Goal: Task Accomplishment & Management: Use online tool/utility

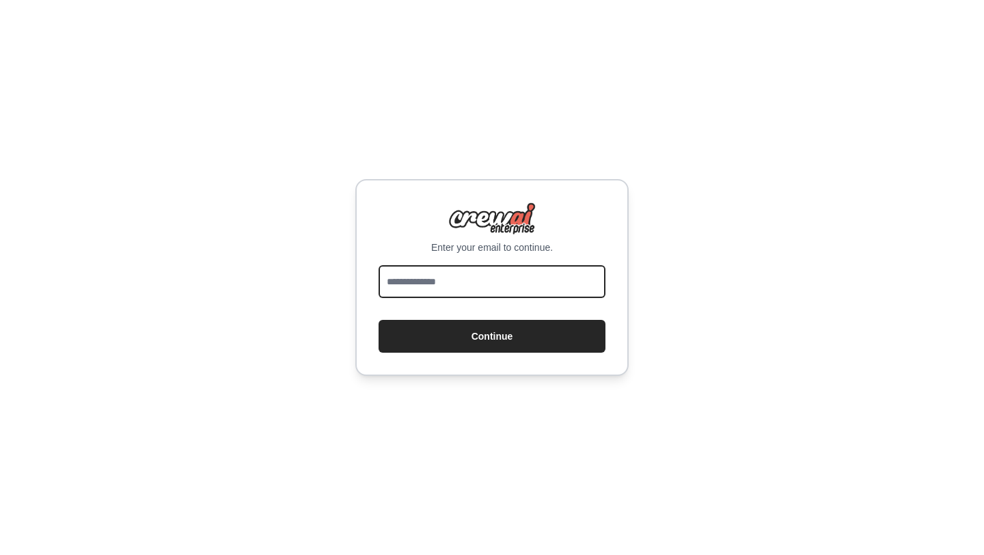
click at [490, 285] on input "email" at bounding box center [491, 281] width 227 height 33
type input "**********"
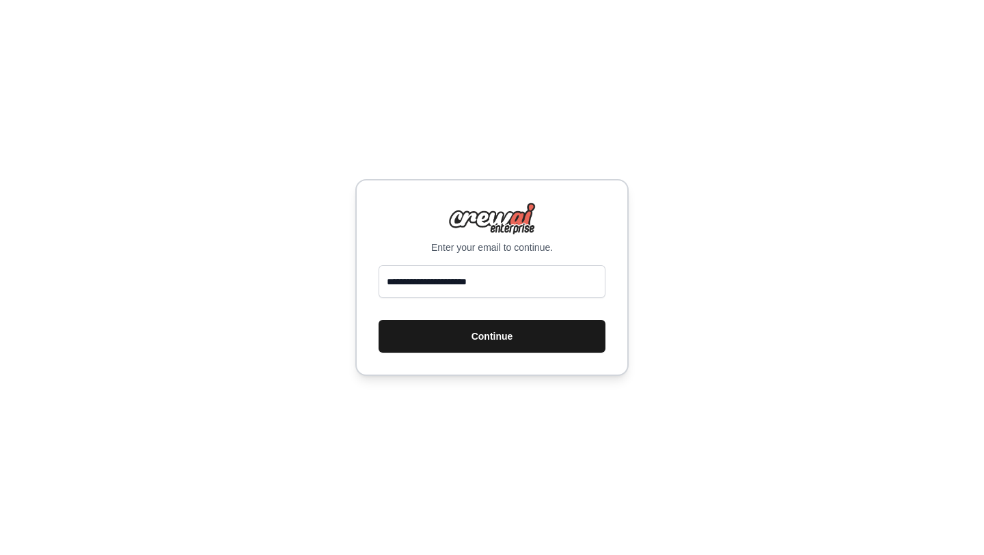
click at [495, 343] on button "Continue" at bounding box center [491, 336] width 227 height 33
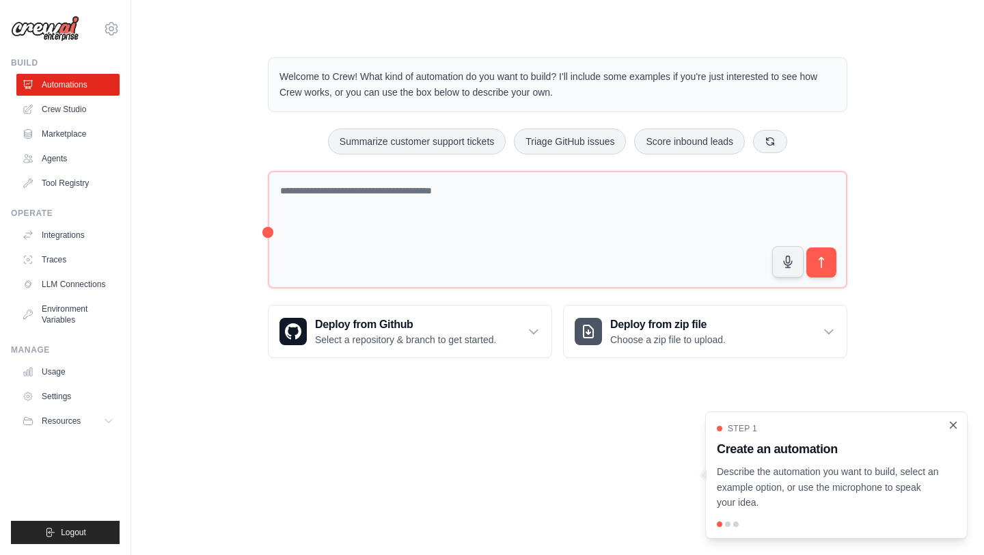
click at [952, 428] on icon "Close walkthrough" at bounding box center [953, 425] width 12 height 12
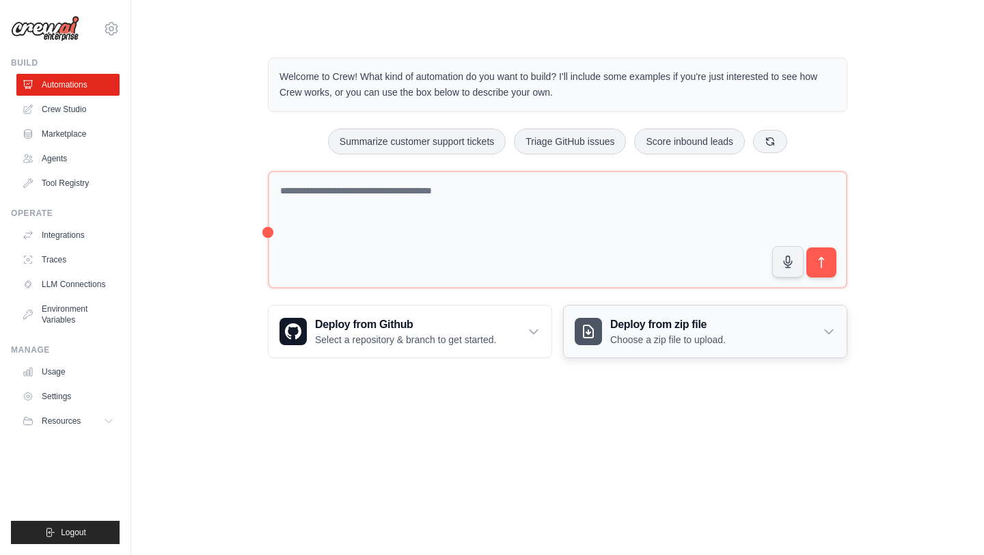
click at [823, 330] on icon at bounding box center [829, 331] width 14 height 14
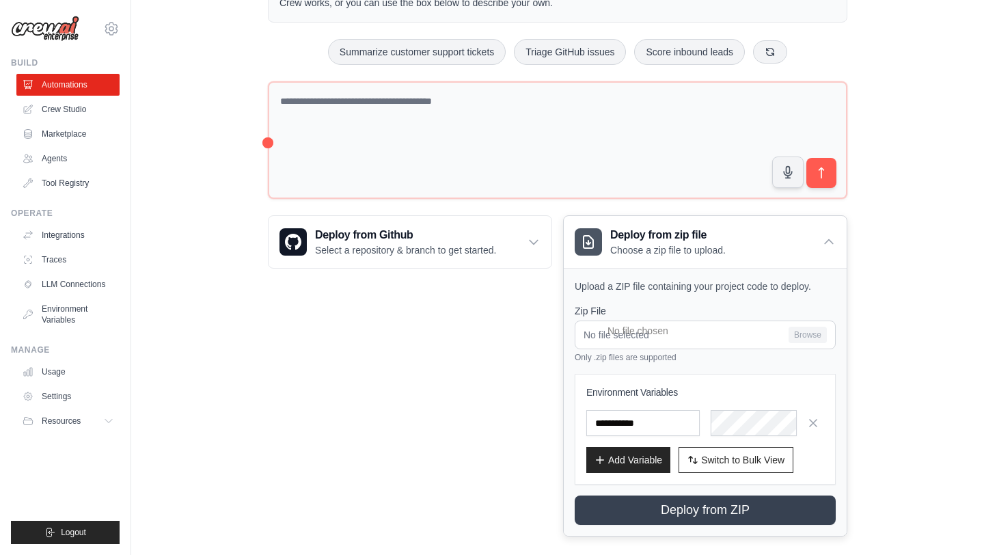
scroll to position [106, 0]
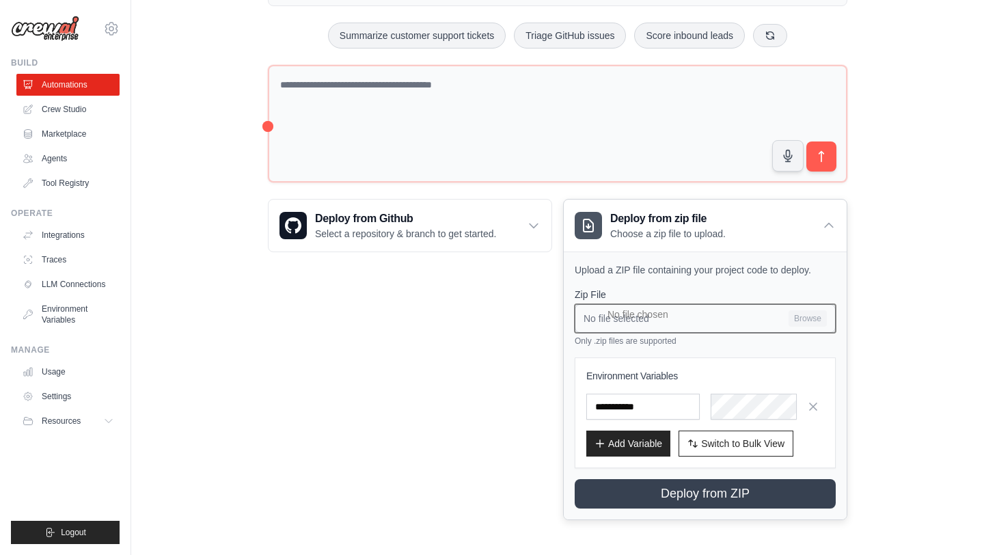
click at [799, 321] on input "No file selected Browse" at bounding box center [704, 318] width 261 height 29
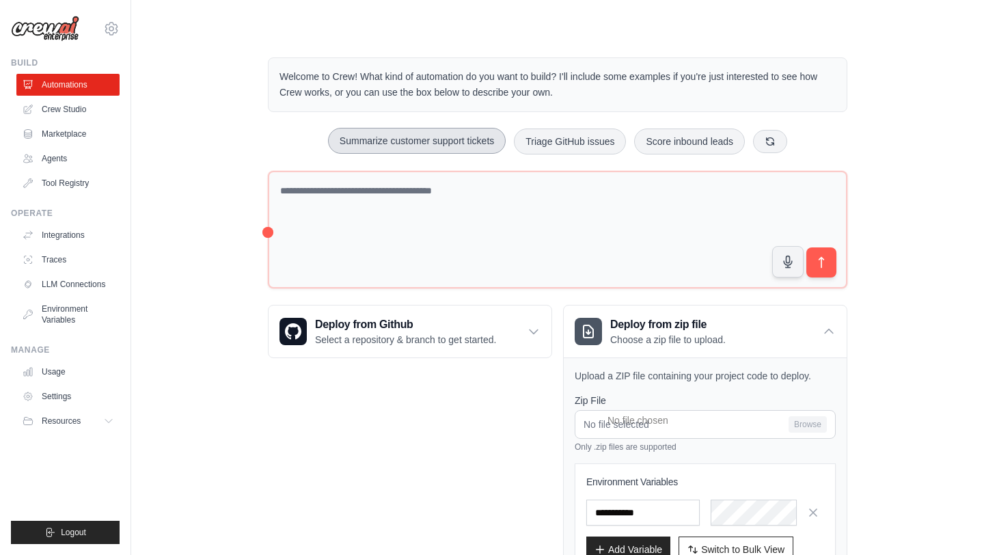
click at [425, 141] on button "Summarize customer support tickets" at bounding box center [417, 141] width 178 height 26
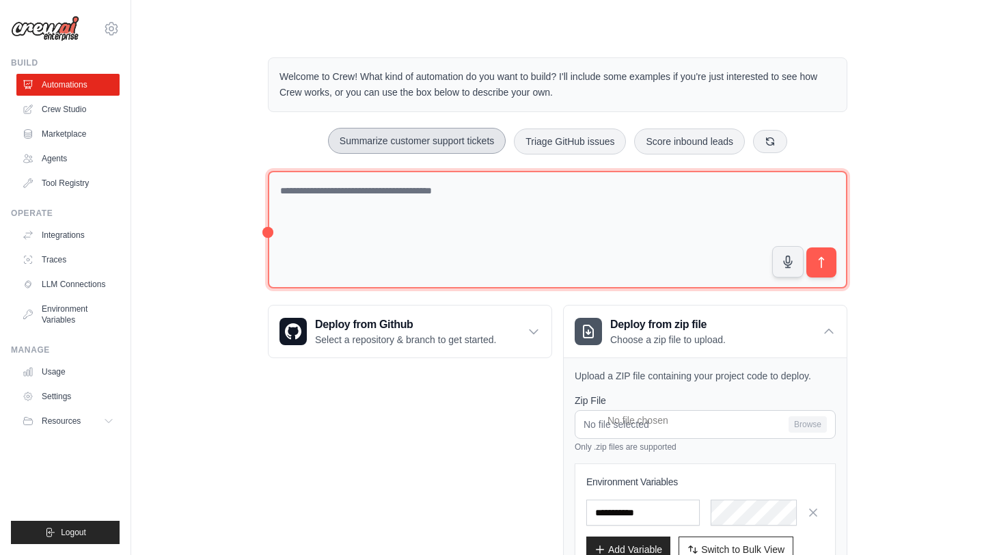
type textarea "**********"
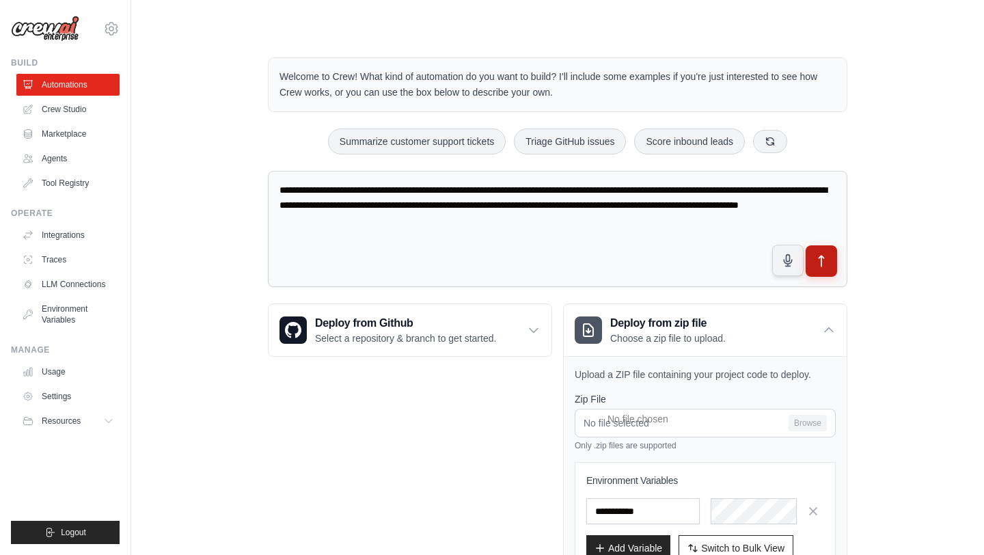
click at [816, 268] on button "submit" at bounding box center [820, 260] width 31 height 31
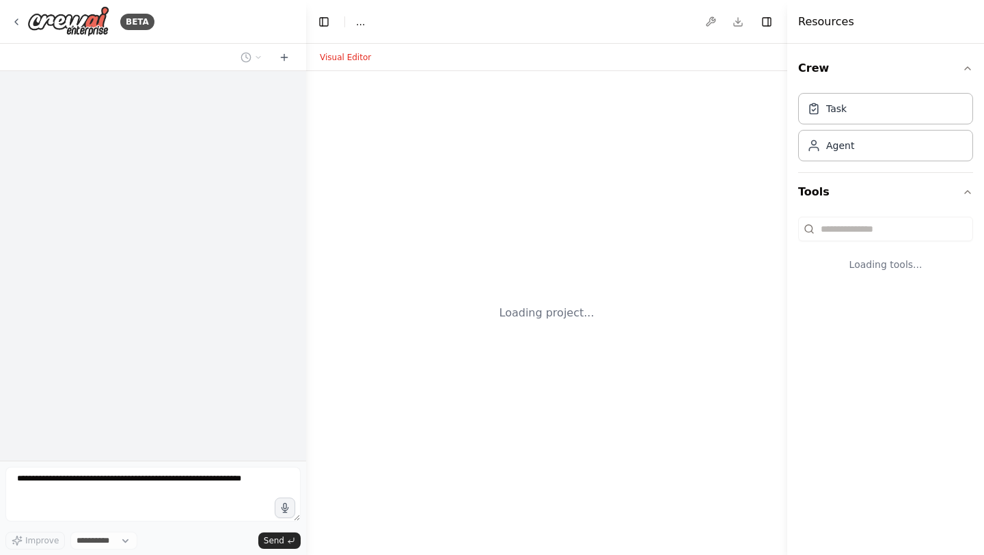
select select "****"
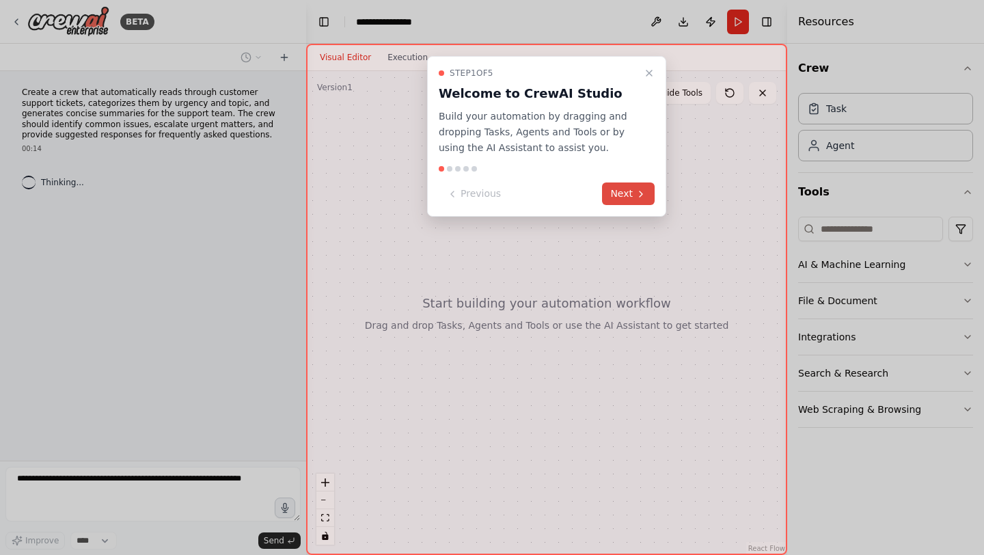
click at [634, 190] on button "Next" at bounding box center [628, 193] width 53 height 23
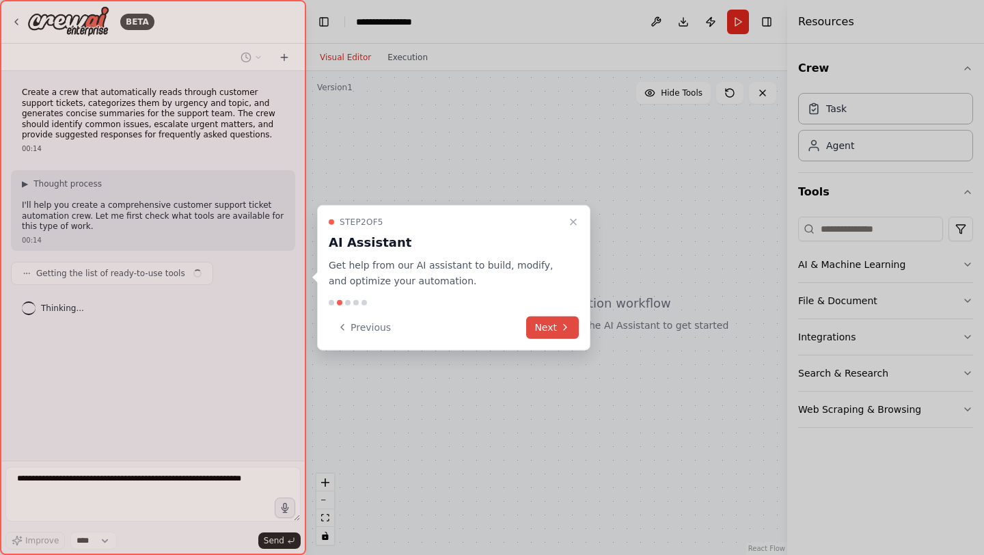
click at [561, 337] on button "Next" at bounding box center [552, 327] width 53 height 23
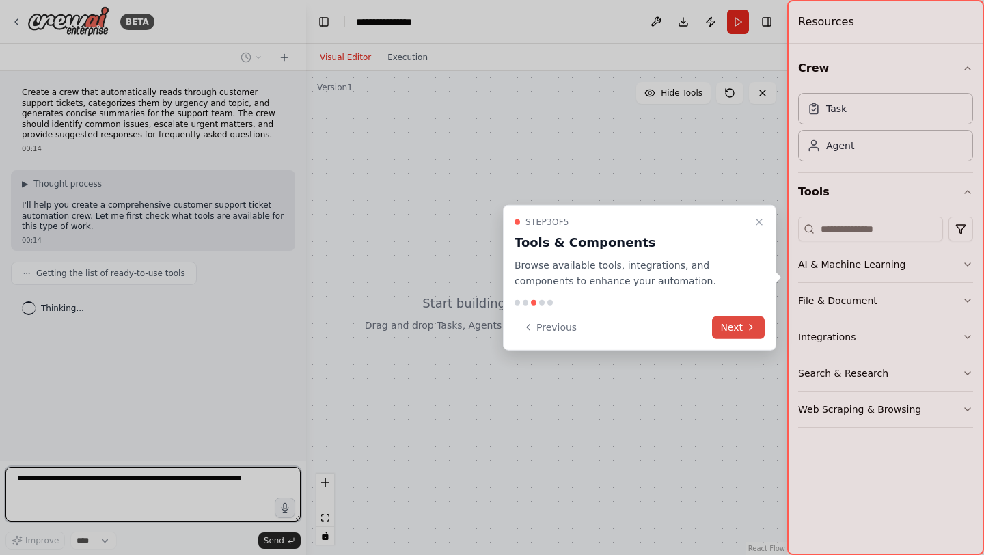
click at [728, 324] on button "Next" at bounding box center [738, 327] width 53 height 23
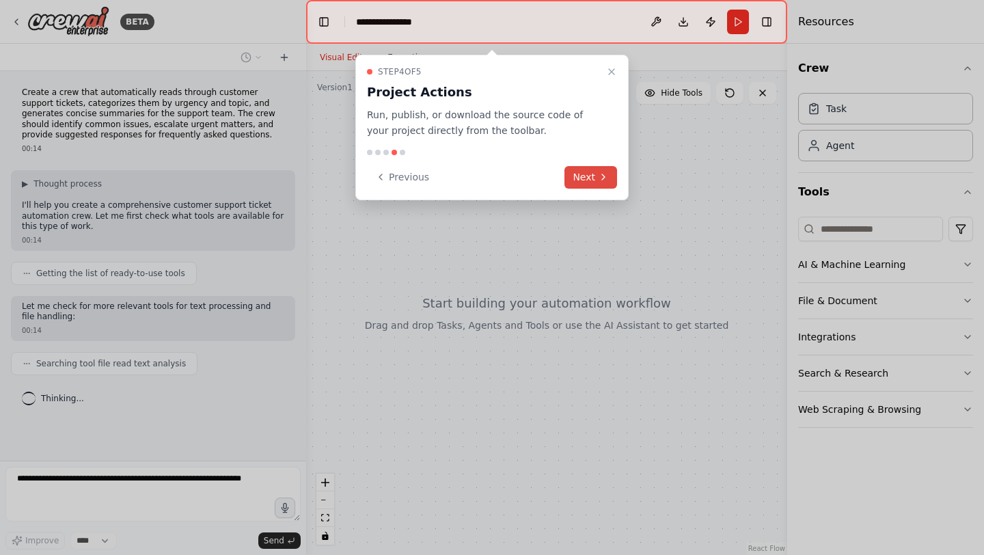
click at [598, 176] on icon at bounding box center [603, 176] width 11 height 11
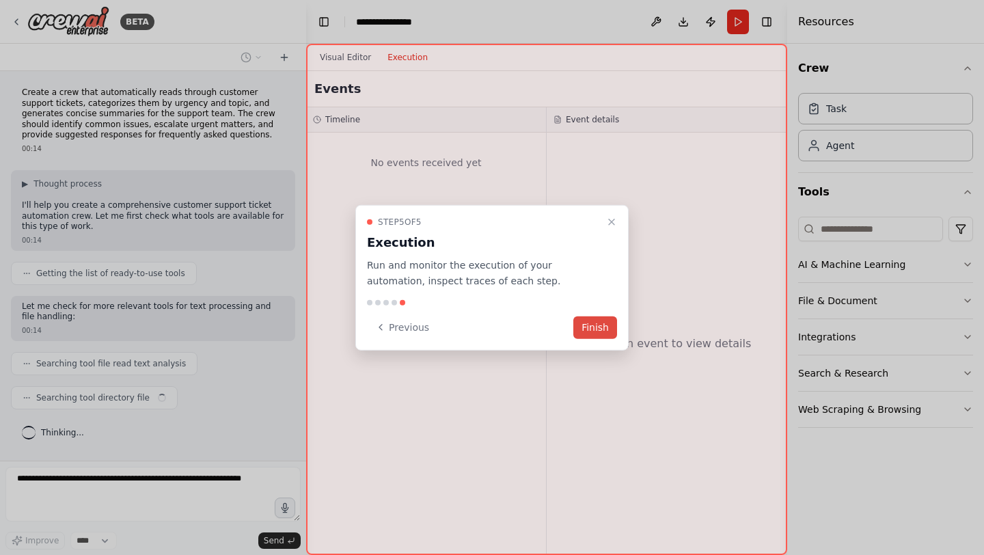
click at [594, 327] on button "Finish" at bounding box center [595, 327] width 44 height 23
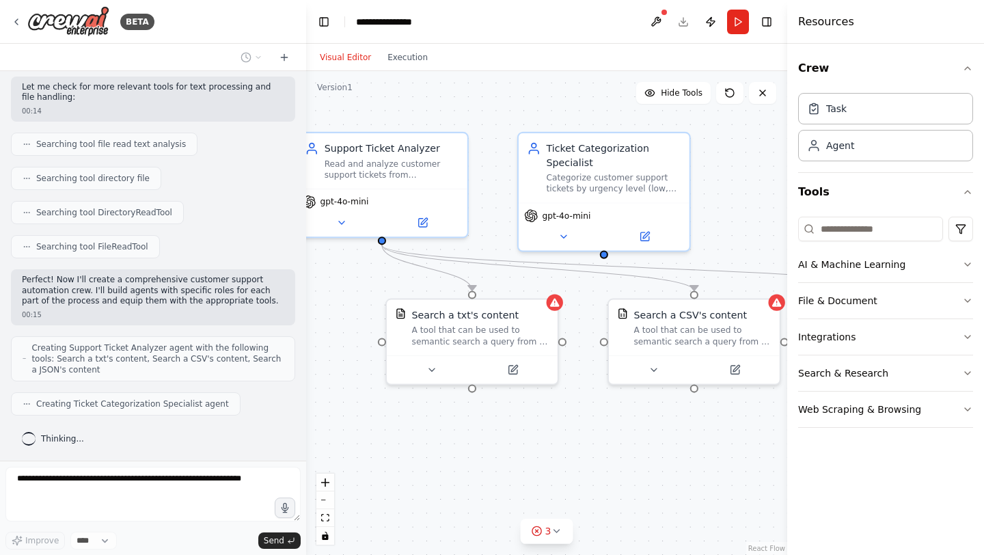
scroll to position [253, 0]
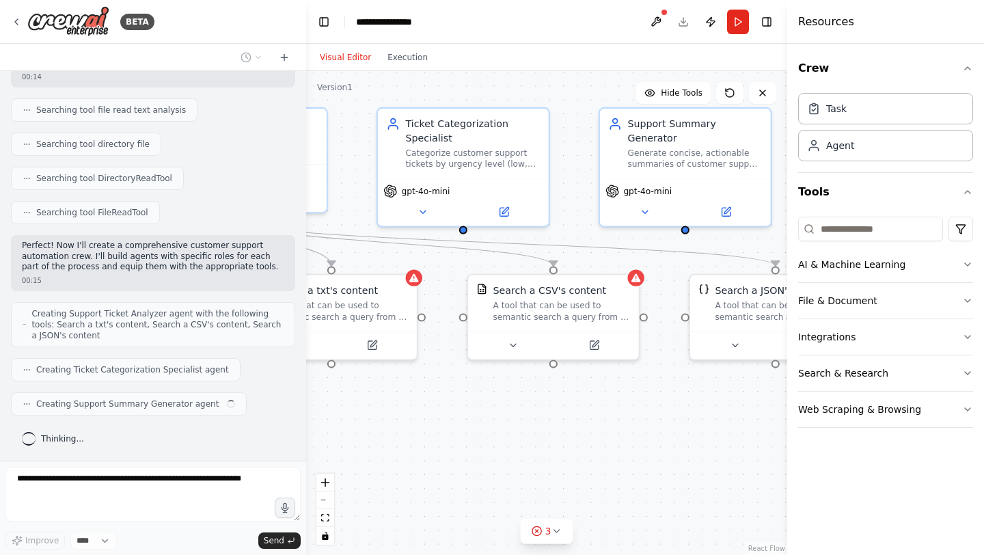
drag, startPoint x: 577, startPoint y: 431, endPoint x: 359, endPoint y: 404, distance: 219.6
click at [359, 404] on div ".deletable-edge-delete-btn { width: 20px; height: 20px; border: 0px solid #ffff…" at bounding box center [546, 313] width 481 height 484
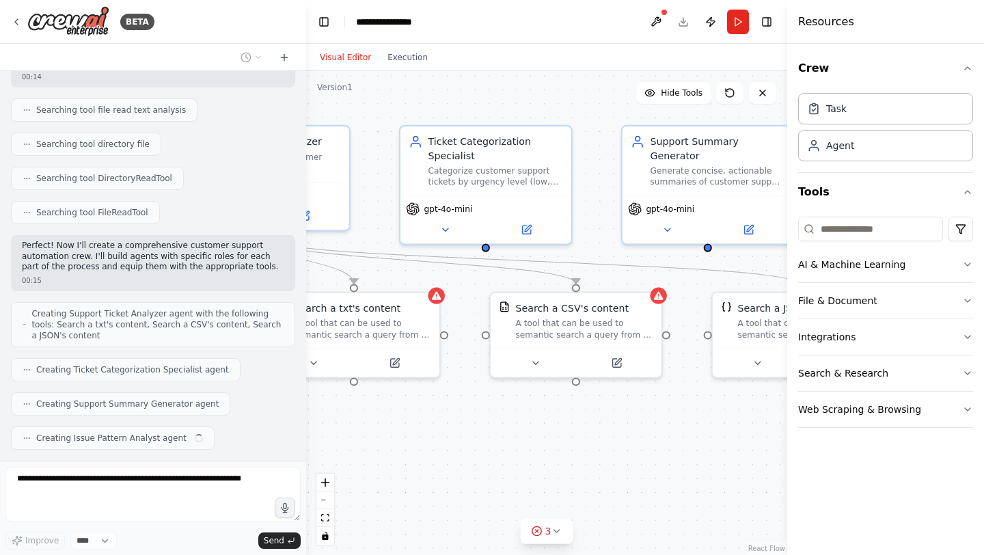
scroll to position [288, 0]
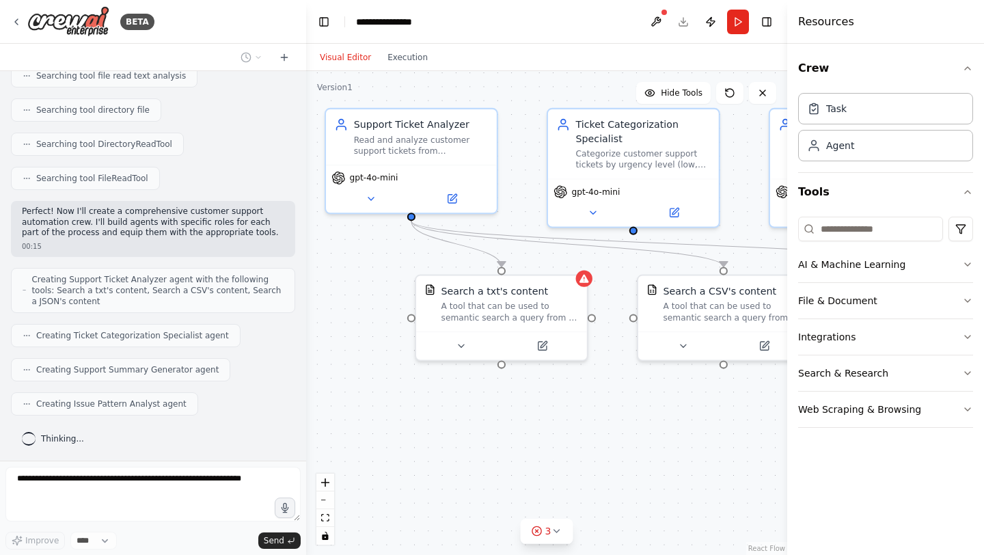
drag, startPoint x: 539, startPoint y: 416, endPoint x: 702, endPoint y: 417, distance: 163.3
click at [708, 417] on div ".deletable-edge-delete-btn { width: 20px; height: 20px; border: 0px solid #ffff…" at bounding box center [546, 313] width 481 height 484
click at [632, 143] on div "Ticket Categorization Specialist Categorize customer support tickets by urgency…" at bounding box center [641, 141] width 135 height 53
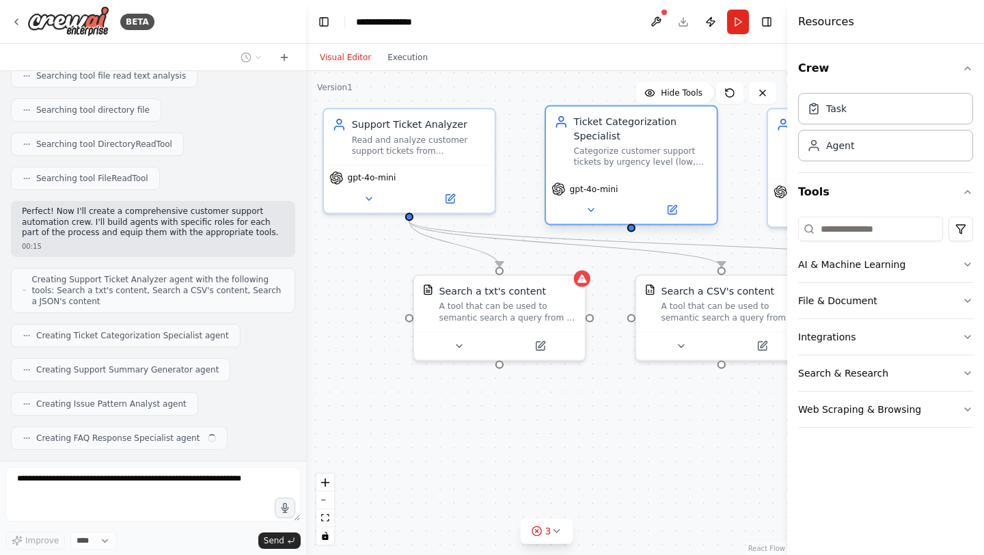
click at [632, 143] on div "Ticket Categorization Specialist Categorize customer support tickets by urgency…" at bounding box center [641, 141] width 135 height 53
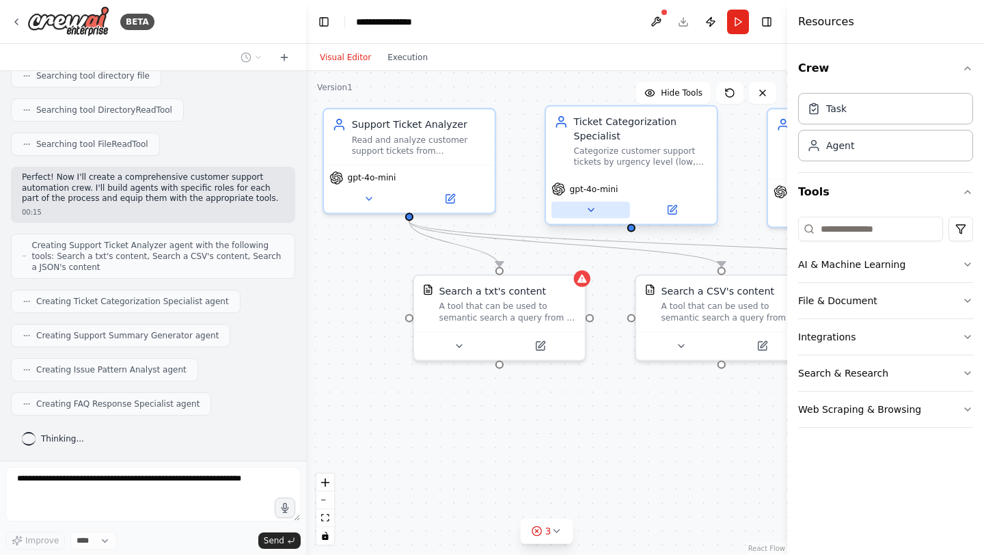
click at [586, 209] on icon at bounding box center [590, 209] width 11 height 11
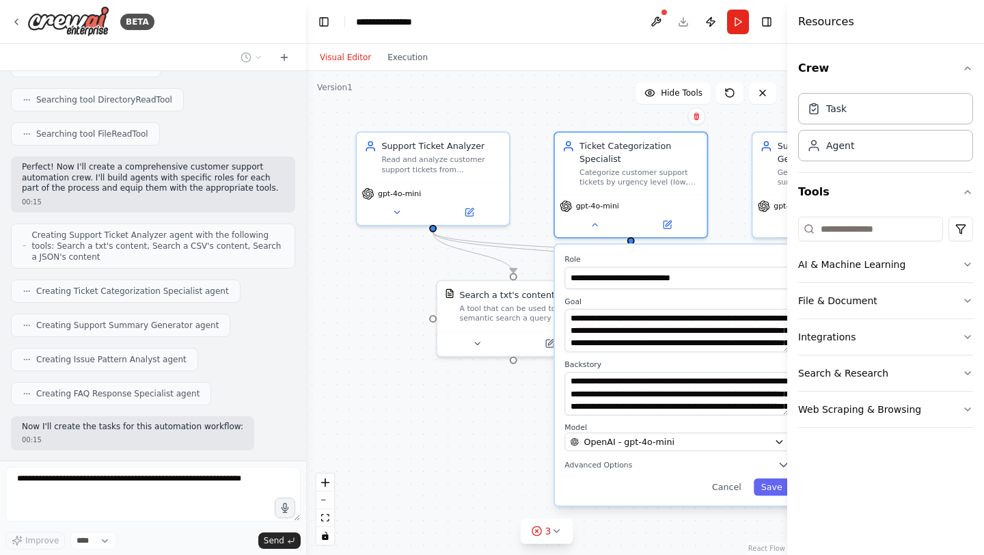
scroll to position [402, 0]
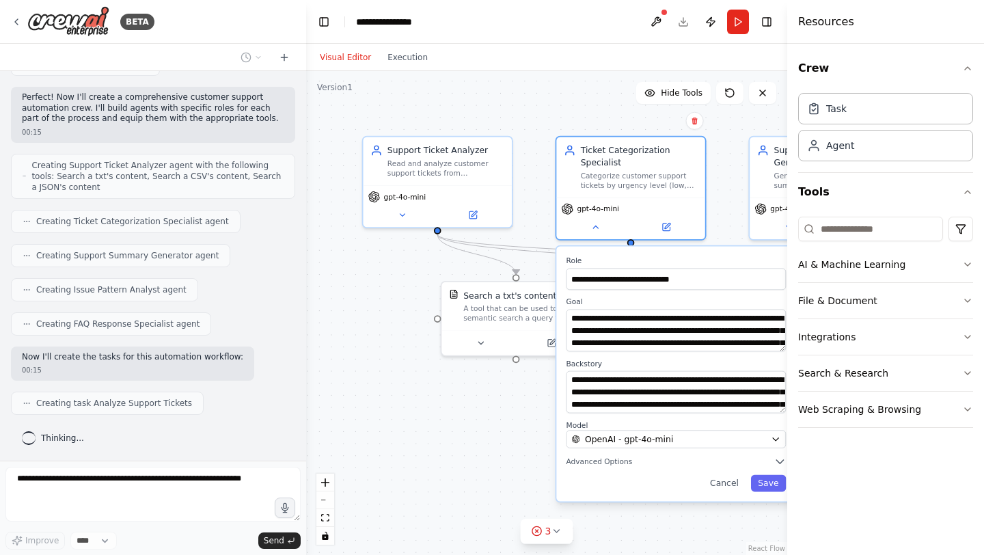
click at [466, 433] on div ".deletable-edge-delete-btn { width: 20px; height: 20px; border: 0px solid #ffff…" at bounding box center [546, 313] width 481 height 484
click at [469, 465] on div ".deletable-edge-delete-btn { width: 20px; height: 20px; border: 0px solid #ffff…" at bounding box center [546, 313] width 481 height 484
click at [730, 477] on button "Cancel" at bounding box center [723, 483] width 43 height 17
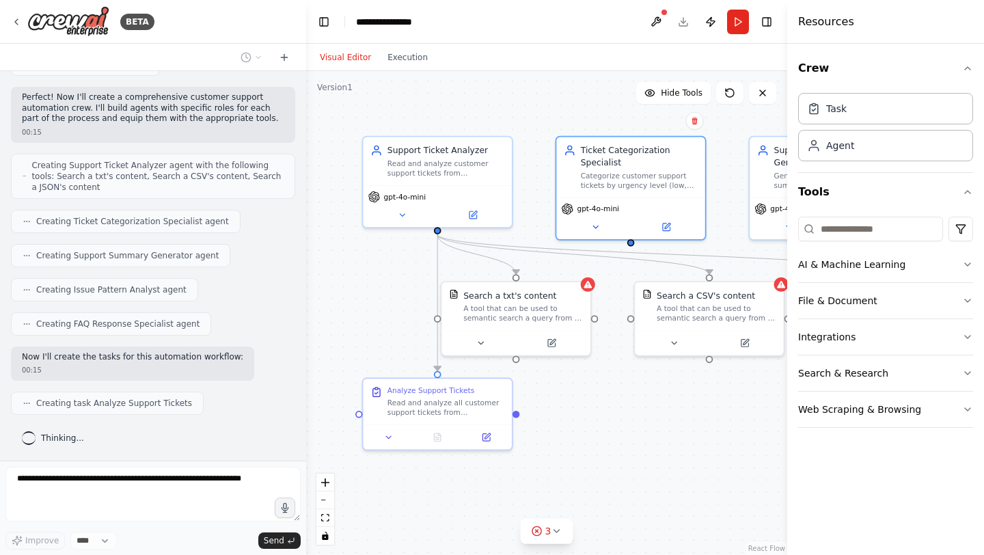
scroll to position [436, 0]
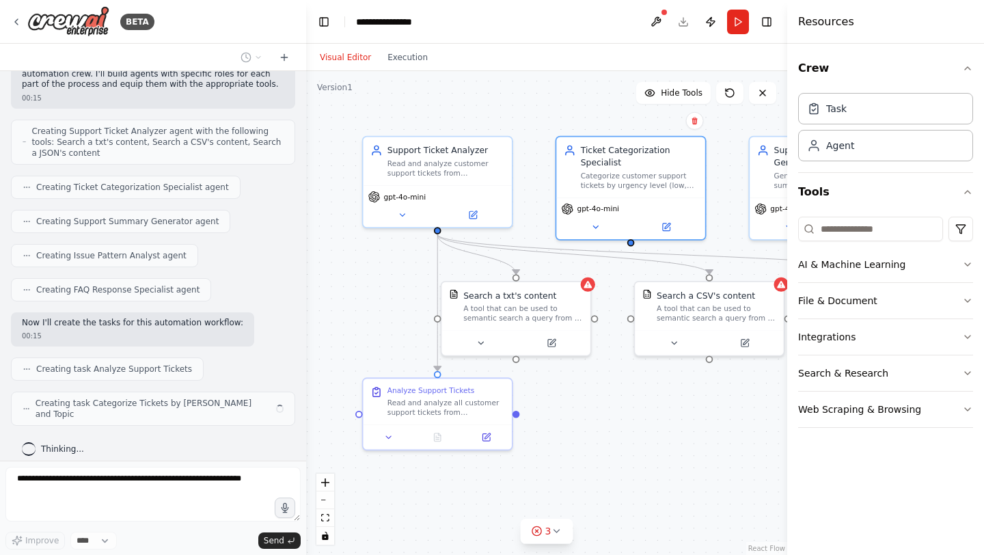
click at [629, 445] on div ".deletable-edge-delete-btn { width: 20px; height: 20px; border: 0px solid #ffff…" at bounding box center [546, 313] width 481 height 484
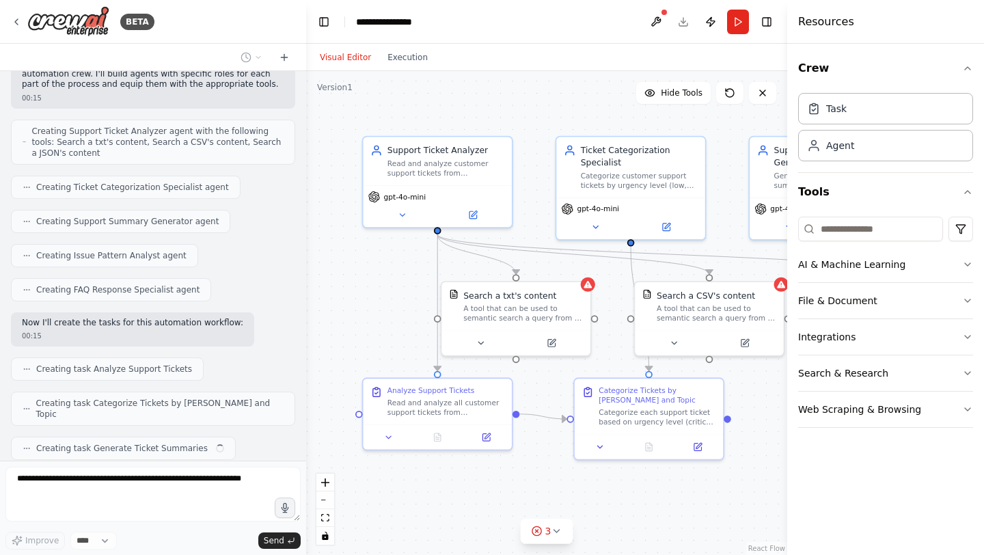
scroll to position [470, 0]
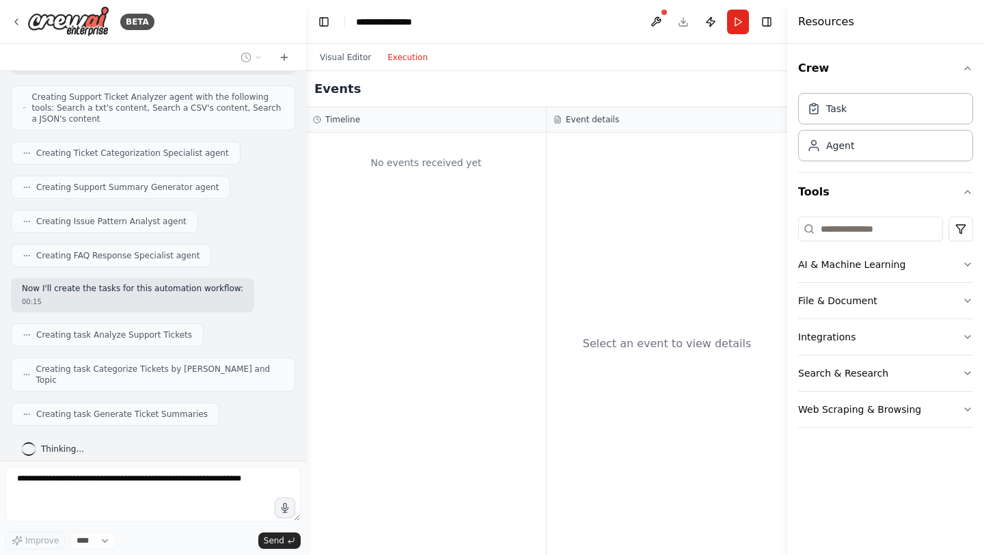
click at [408, 60] on button "Execution" at bounding box center [407, 57] width 57 height 16
click at [343, 53] on button "Visual Editor" at bounding box center [345, 57] width 68 height 16
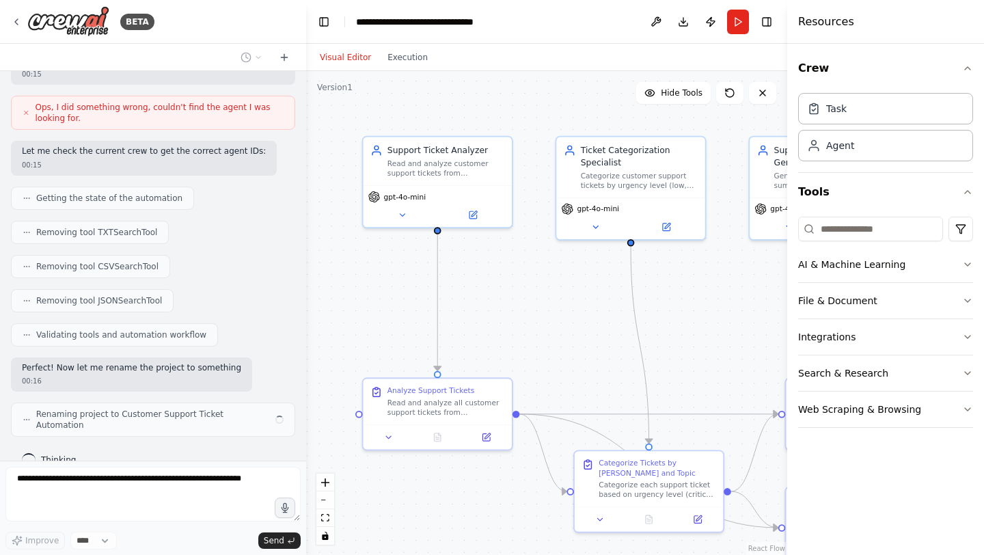
scroll to position [1081, 0]
